Goal: Transaction & Acquisition: Purchase product/service

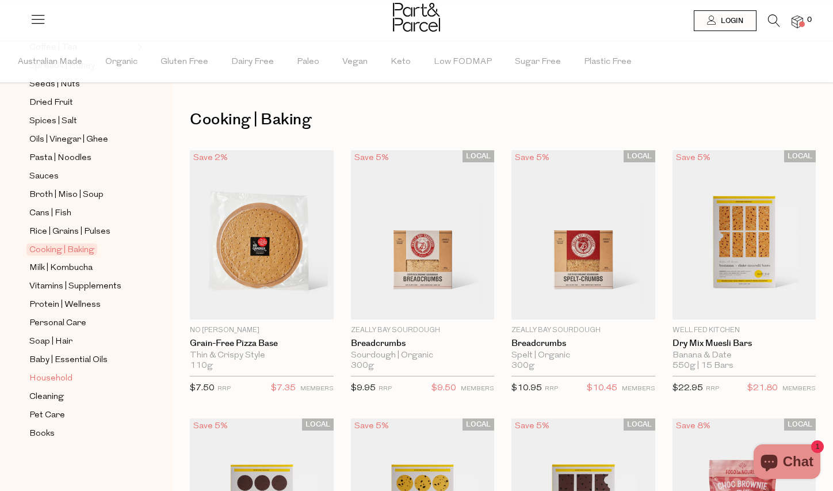
click at [68, 379] on span "Household" at bounding box center [50, 379] width 43 height 14
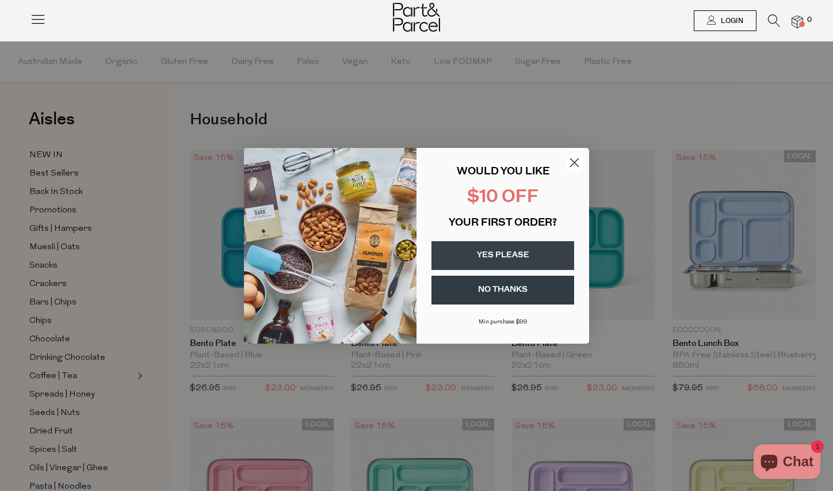
click at [522, 256] on button "YES PLEASE" at bounding box center [503, 255] width 143 height 29
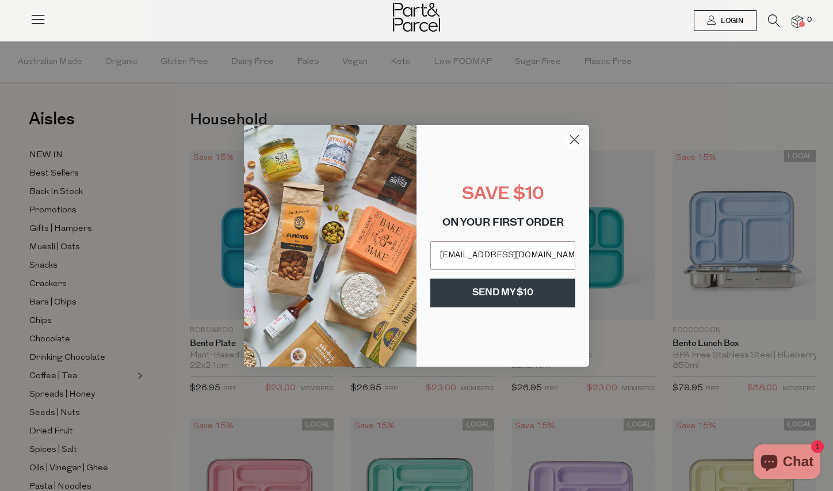
type input "[EMAIL_ADDRESS][DOMAIN_NAME]"
click at [497, 296] on button "SEND MY $10" at bounding box center [502, 292] width 145 height 29
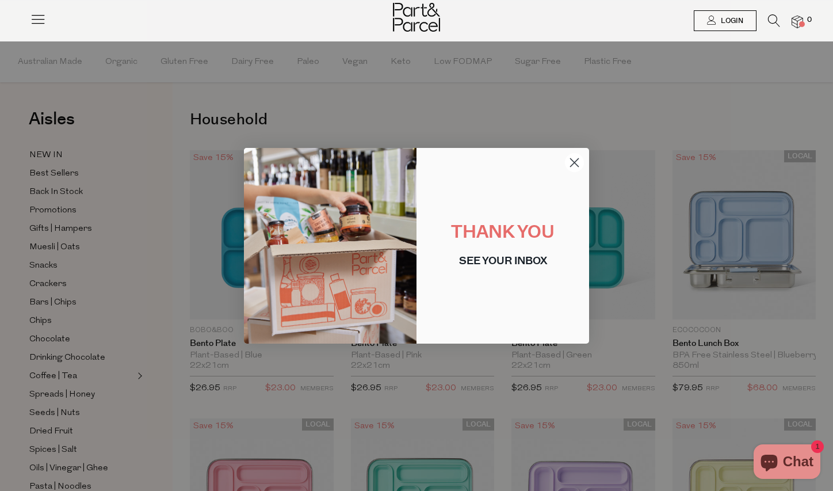
click at [571, 159] on icon "Close dialog" at bounding box center [575, 162] width 8 height 8
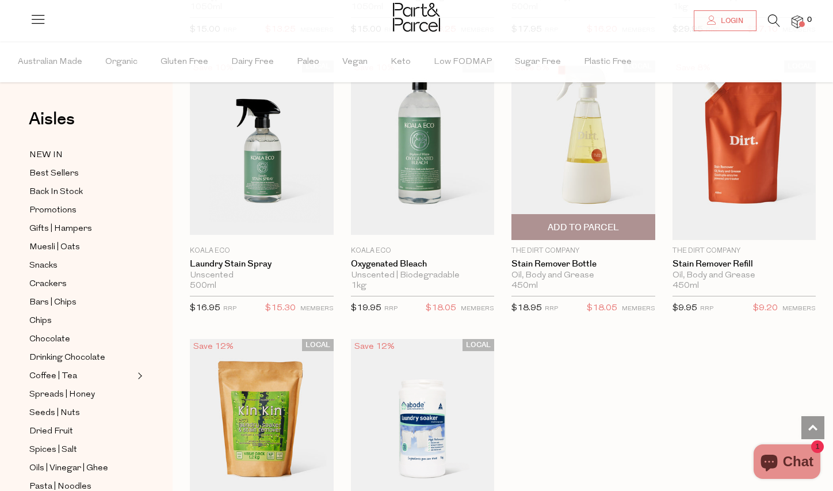
scroll to position [3052, 0]
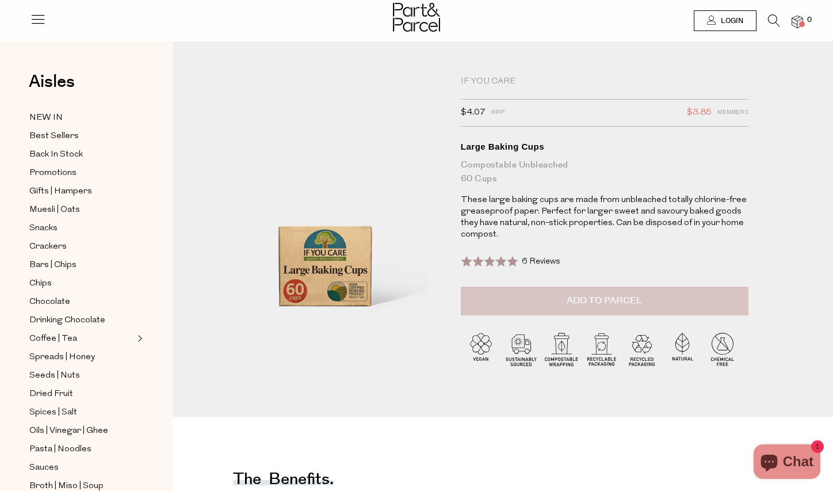
click at [596, 292] on button "Add to Parcel" at bounding box center [605, 301] width 288 height 29
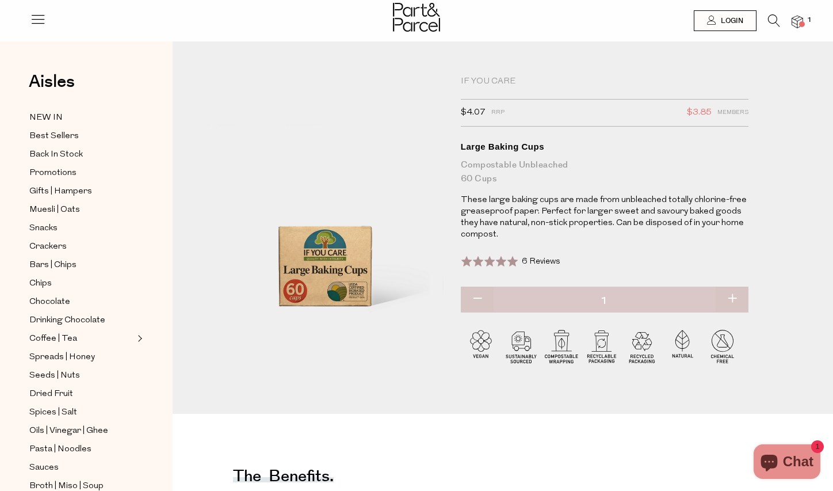
click at [729, 300] on button "button" at bounding box center [732, 299] width 33 height 25
type input "2"
click at [732, 299] on button "button" at bounding box center [732, 299] width 33 height 25
type input "3"
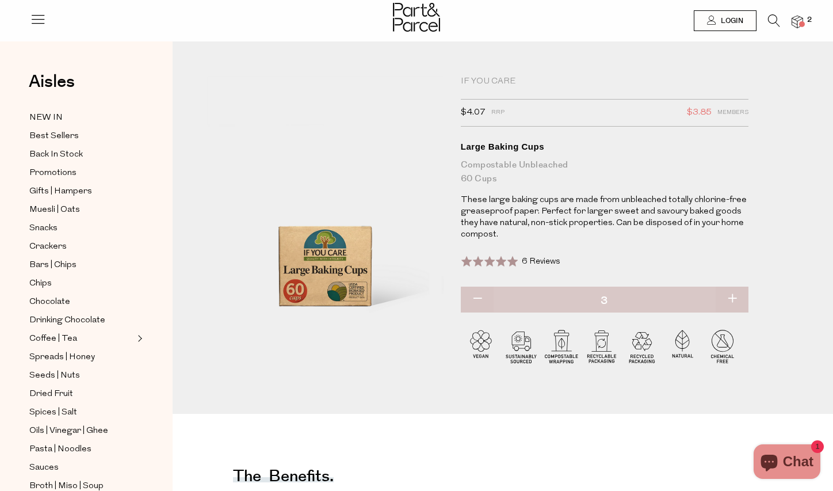
type input "3"
click at [797, 20] on img at bounding box center [798, 22] width 12 height 13
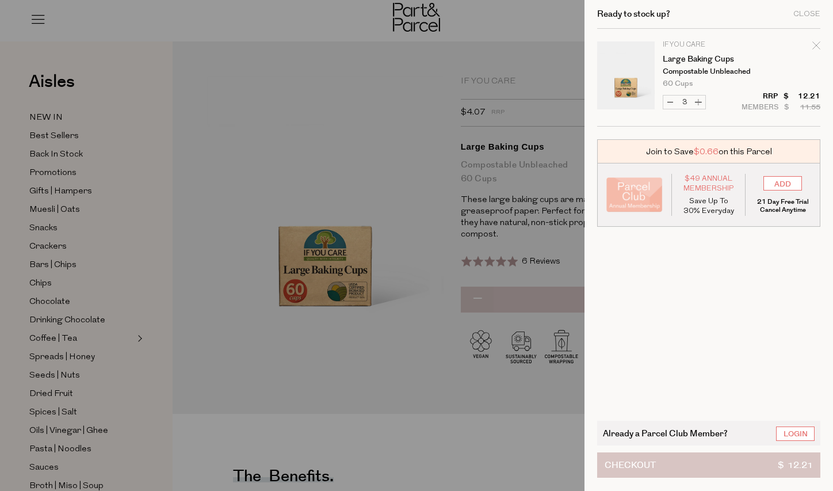
click at [709, 464] on button "Checkout $ 12.21" at bounding box center [708, 464] width 223 height 25
